Goal: Book appointment/travel/reservation

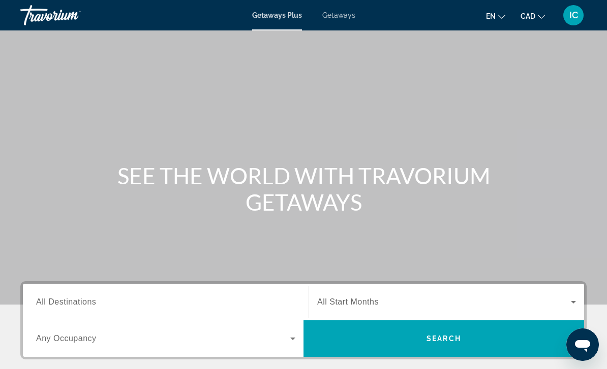
click at [341, 19] on span "Getaways" at bounding box center [338, 15] width 33 height 8
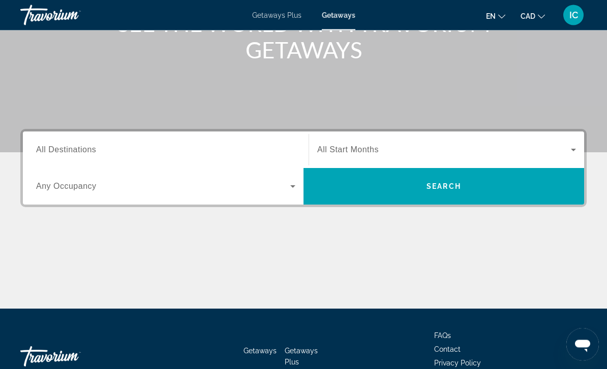
click at [110, 141] on div "Search widget" at bounding box center [165, 150] width 259 height 29
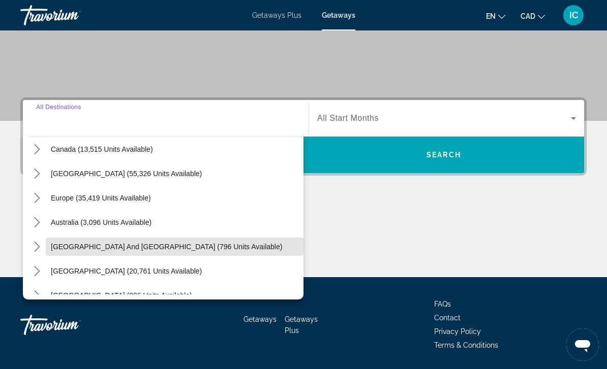
scroll to position [74, 0]
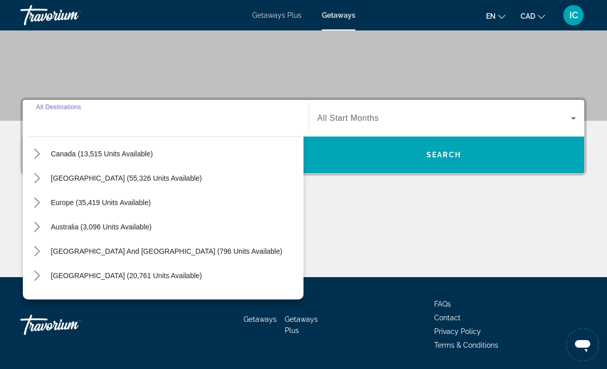
click at [41, 179] on icon "Toggle Caribbean & Atlantic Islands (55,326 units available) submenu" at bounding box center [37, 178] width 10 height 10
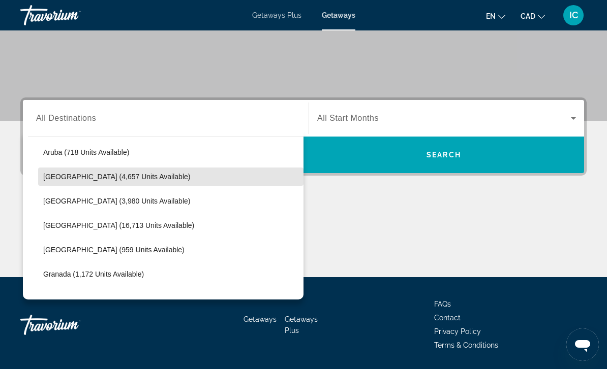
scroll to position [149, 0]
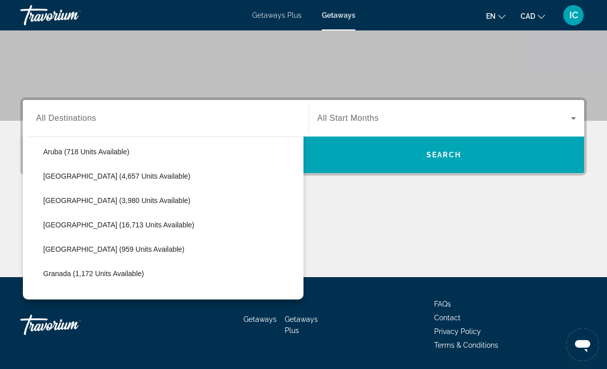
click at [90, 233] on span "Select destination: Cayman Islands (16,713 units available)" at bounding box center [170, 225] width 265 height 24
type input "**********"
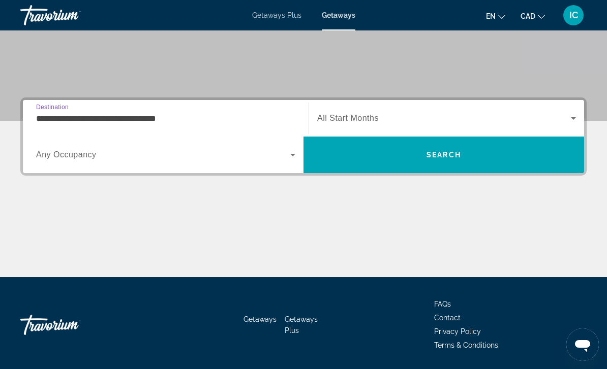
click at [375, 122] on span "All Start Months" at bounding box center [347, 118] width 61 height 9
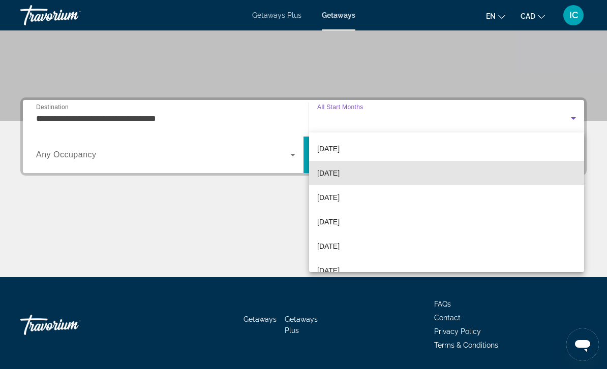
scroll to position [50, 0]
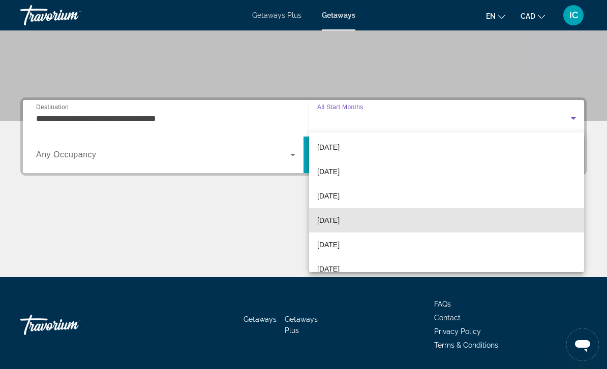
click at [339, 218] on span "[DATE]" at bounding box center [328, 220] width 22 height 12
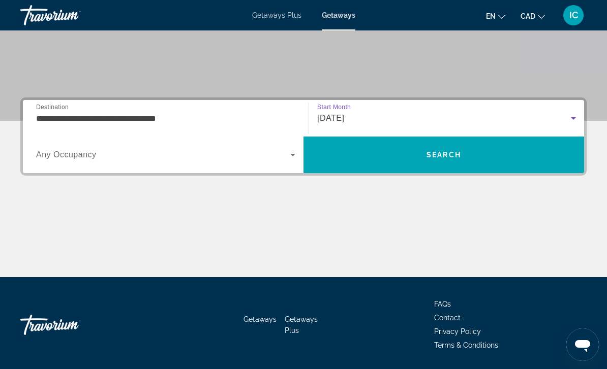
click at [449, 156] on span "Search" at bounding box center [443, 155] width 35 height 8
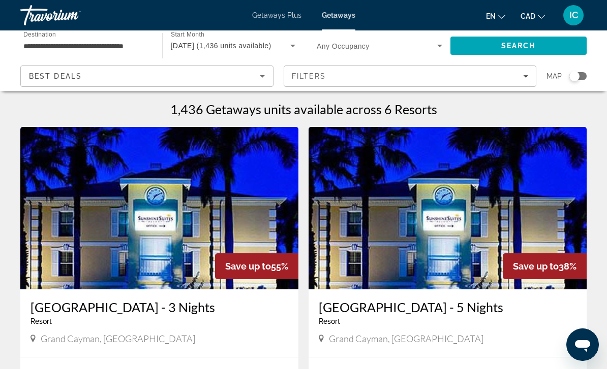
click at [118, 41] on input "**********" at bounding box center [85, 46] width 125 height 12
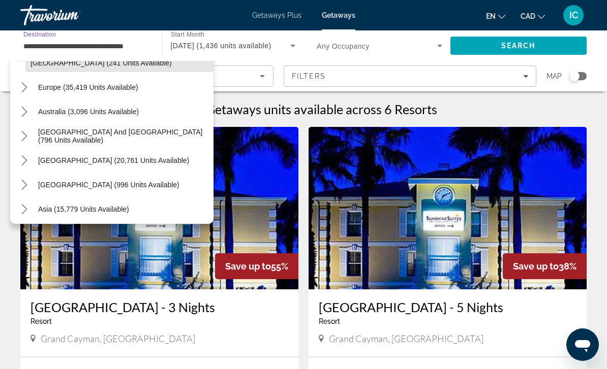
scroll to position [462, 0]
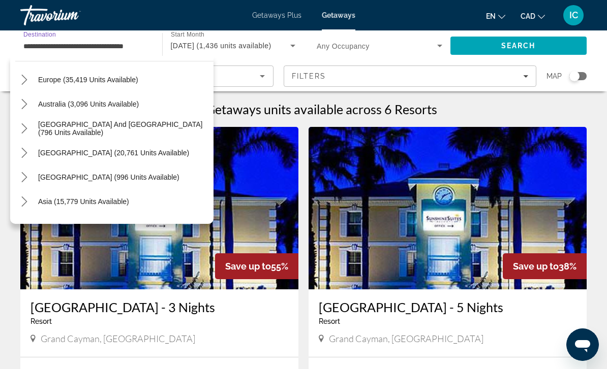
click at [23, 201] on icon "Toggle Asia (15,779 units available) submenu" at bounding box center [24, 202] width 10 height 10
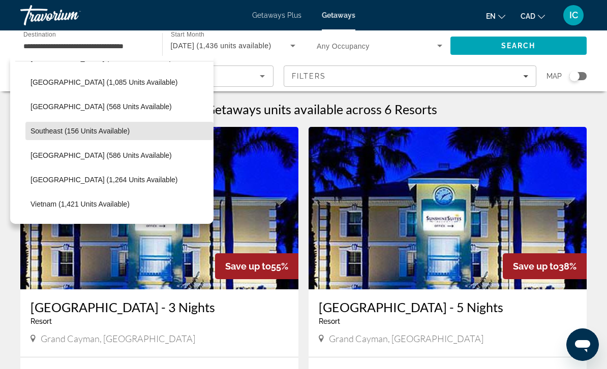
scroll to position [811, 0]
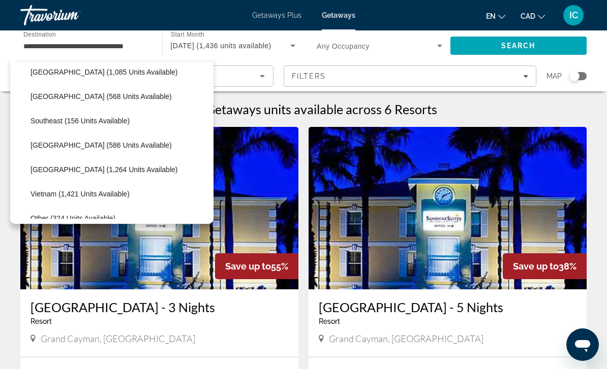
click at [67, 173] on span "[GEOGRAPHIC_DATA] (1,264 units available)" at bounding box center [103, 170] width 147 height 8
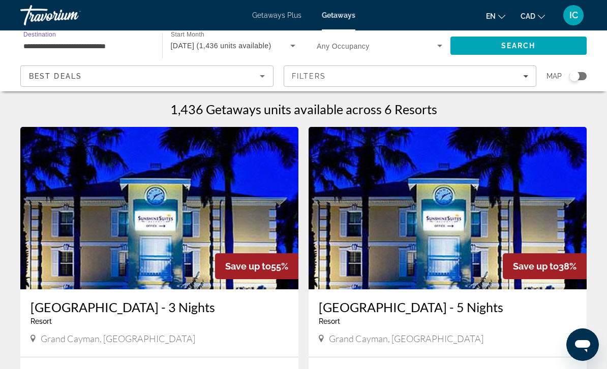
click at [530, 45] on span "Search" at bounding box center [518, 46] width 35 height 8
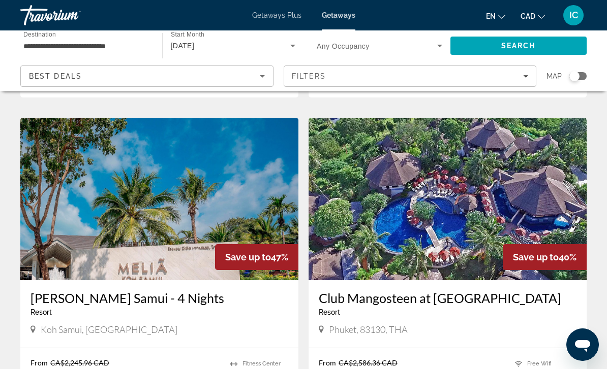
scroll to position [1051, 0]
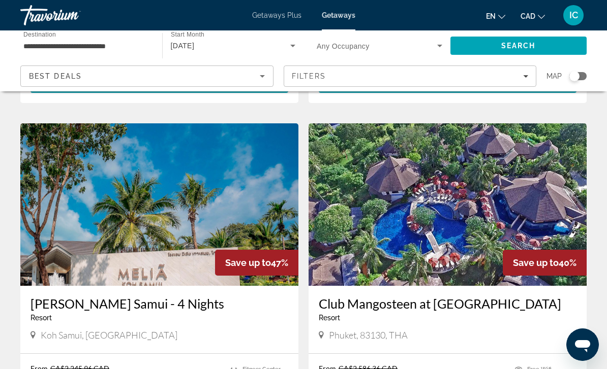
click at [74, 47] on input "**********" at bounding box center [85, 46] width 125 height 12
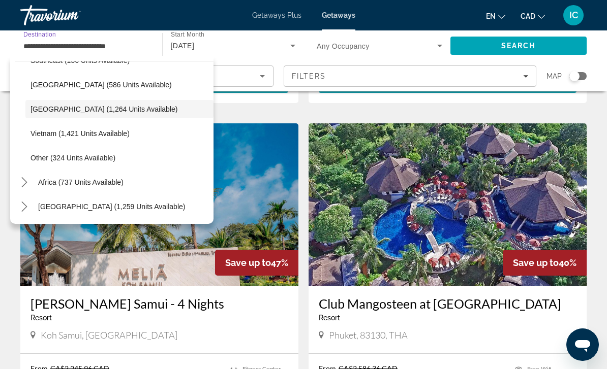
scroll to position [530, 0]
click at [70, 209] on span "[GEOGRAPHIC_DATA] (1,259 units available)" at bounding box center [111, 207] width 147 height 8
type input "**********"
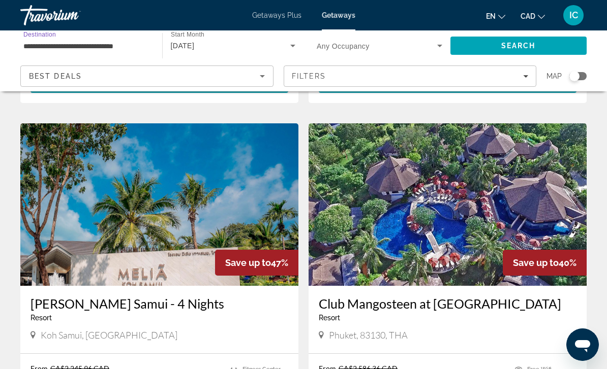
click at [96, 44] on input "**********" at bounding box center [85, 46] width 125 height 12
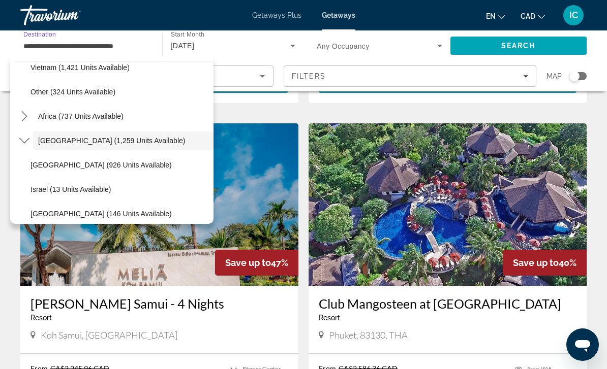
scroll to position [0, 0]
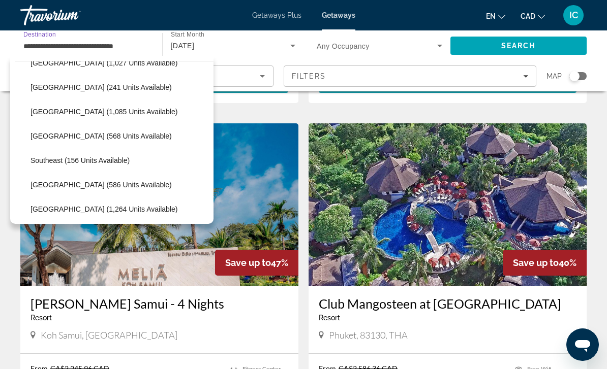
click at [520, 40] on span "Search" at bounding box center [518, 46] width 137 height 24
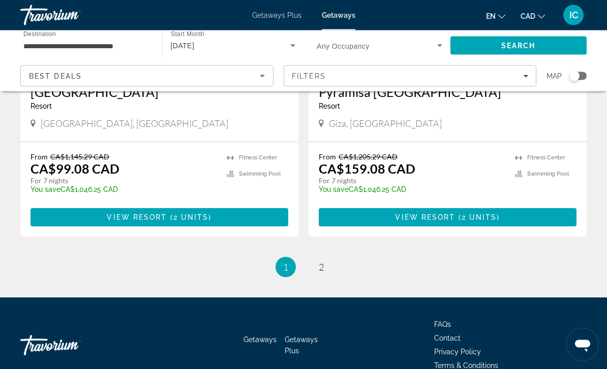
scroll to position [1943, 0]
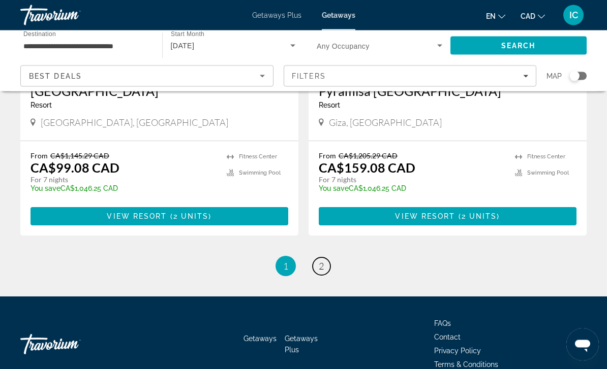
click at [313, 263] on link "page 2" at bounding box center [321, 267] width 18 height 18
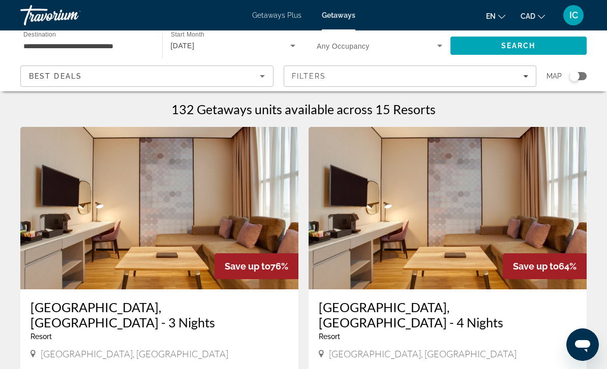
click at [195, 46] on span "[DATE]" at bounding box center [183, 46] width 24 height 8
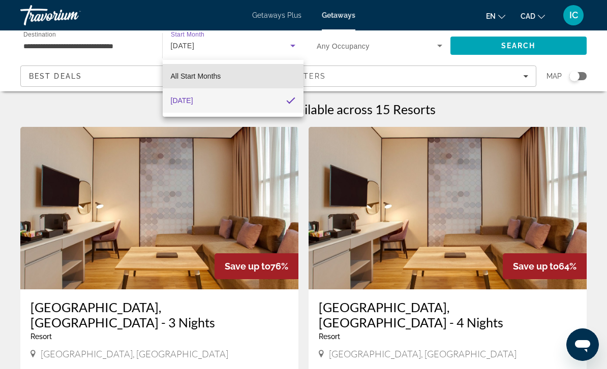
click at [220, 73] on span "All Start Months" at bounding box center [196, 76] width 50 height 8
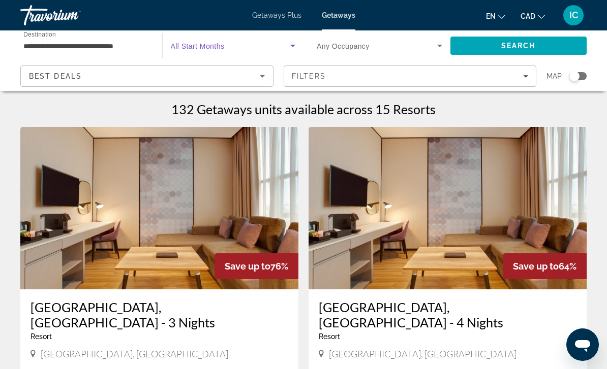
click at [291, 42] on icon "Search widget" at bounding box center [293, 46] width 12 height 12
